Goal: Find specific page/section: Find specific page/section

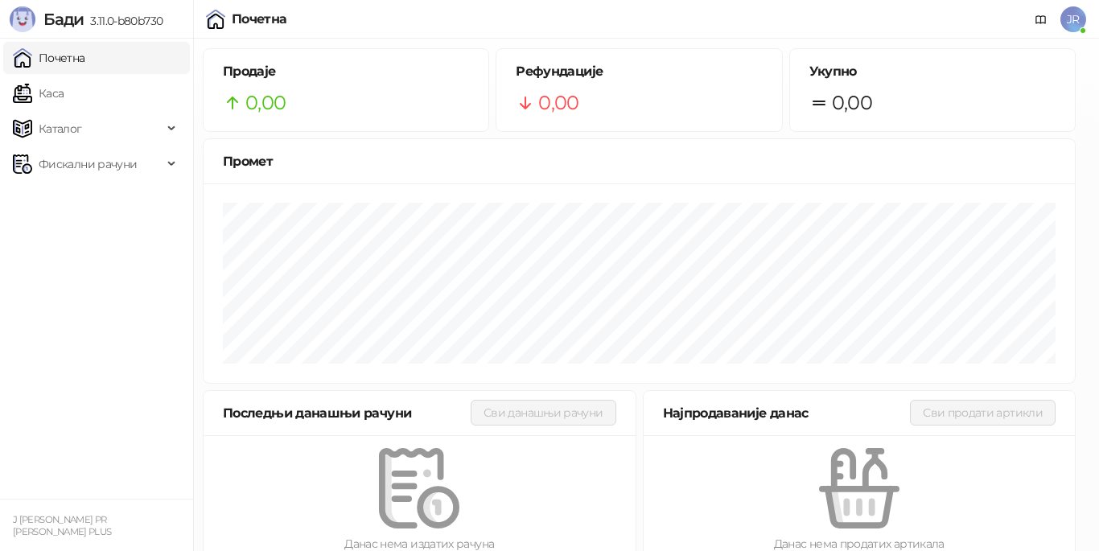
click at [593, 419] on div "Потребан је унос ПИН кода Пажња: Уносом погрешног ПИН кода 5 пута узастопно, бл…" at bounding box center [549, 275] width 1099 height 551
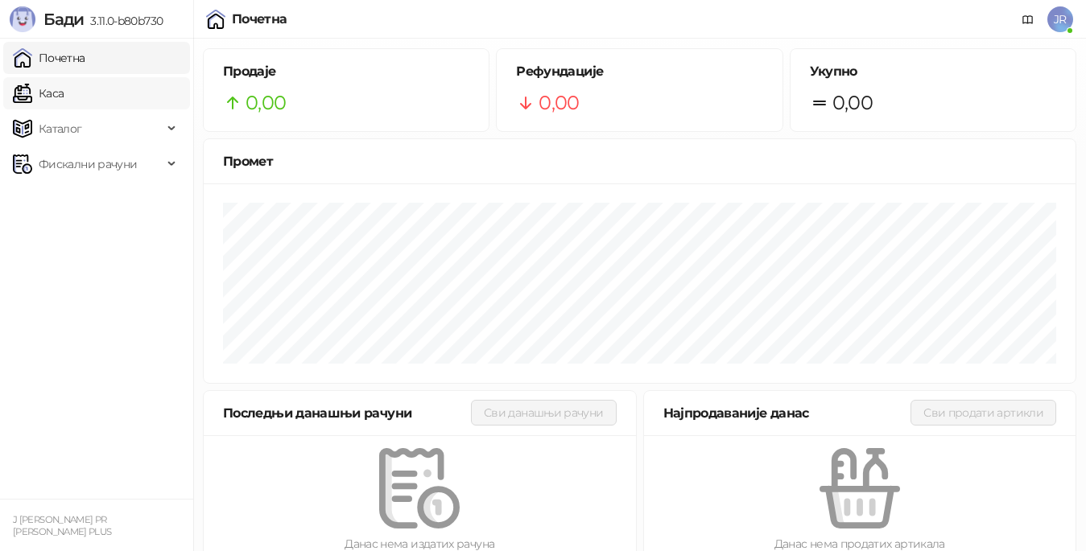
click at [64, 89] on link "Каса" at bounding box center [38, 93] width 51 height 32
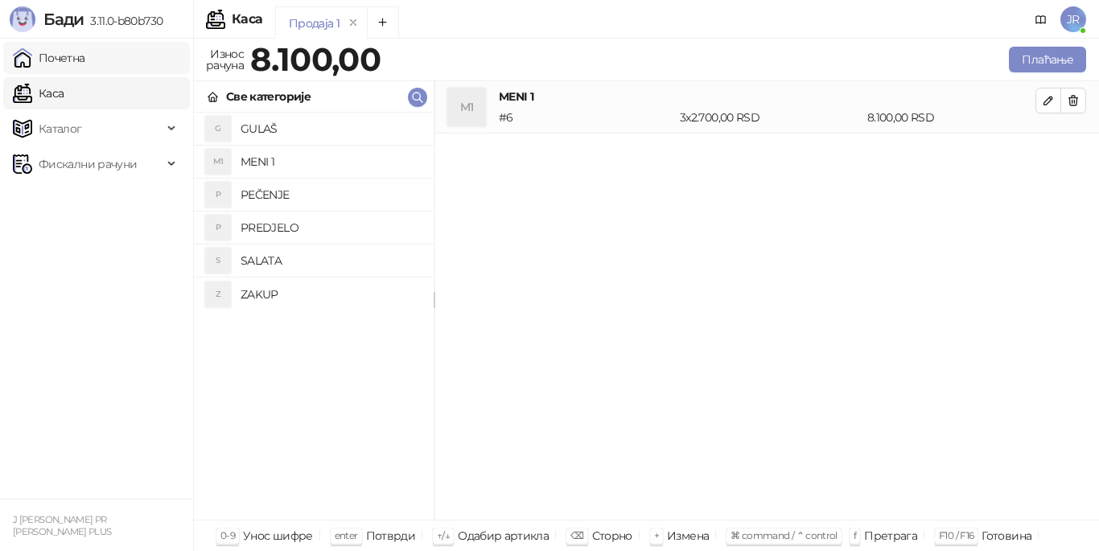
click at [85, 54] on link "Почетна" at bounding box center [49, 58] width 72 height 32
